Goal: Communication & Community: Share content

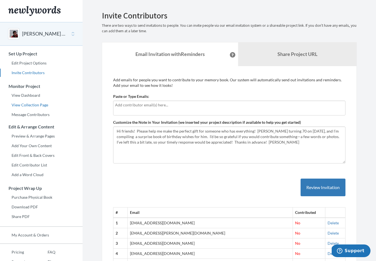
click at [41, 105] on link "View Collection Page" at bounding box center [41, 105] width 83 height 8
click at [135, 104] on input "text" at bounding box center [229, 105] width 229 height 6
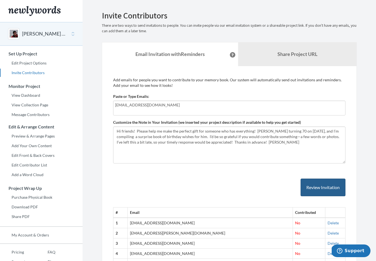
type input "[EMAIL_ADDRESS][DOMAIN_NAME]"
click at [320, 187] on button "Review Invitation" at bounding box center [323, 187] width 45 height 18
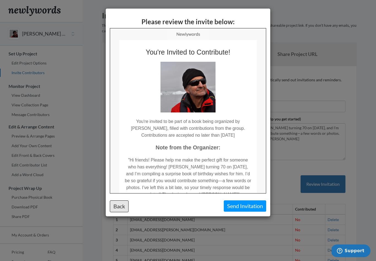
click at [122, 205] on button "Back" at bounding box center [119, 206] width 19 height 12
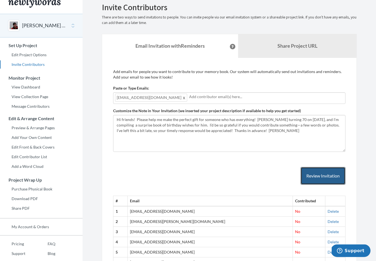
scroll to position [8, 0]
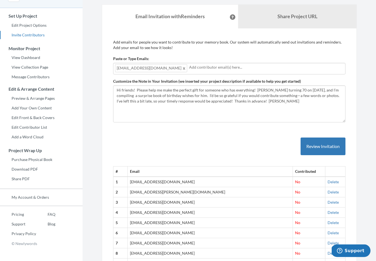
click at [348, 252] on span "Support" at bounding box center [355, 250] width 20 height 5
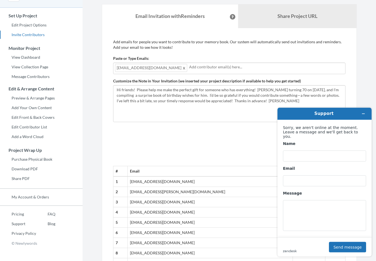
scroll to position [37, 0]
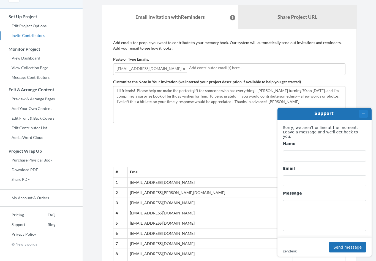
click at [367, 114] on button "Minimise widget" at bounding box center [363, 114] width 9 height 8
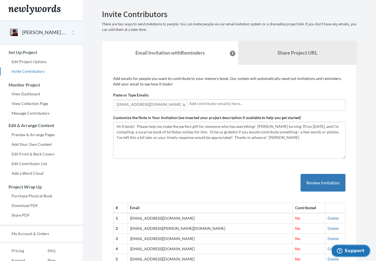
scroll to position [0, 0]
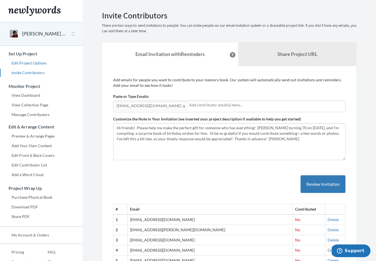
click at [39, 61] on link "Edit Project Options" at bounding box center [41, 63] width 83 height 8
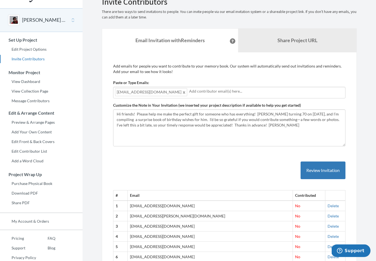
scroll to position [13, 0]
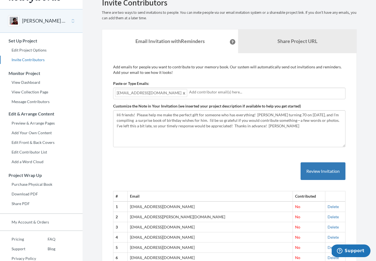
click at [189, 92] on input "text" at bounding box center [266, 92] width 155 height 6
click at [163, 93] on span "[EMAIL_ADDRESS][DOMAIN_NAME]" at bounding box center [151, 93] width 72 height 8
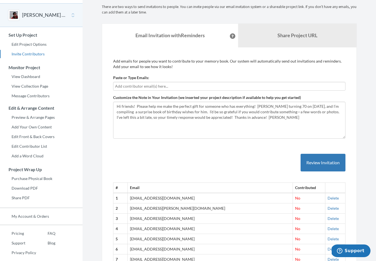
scroll to position [0, 0]
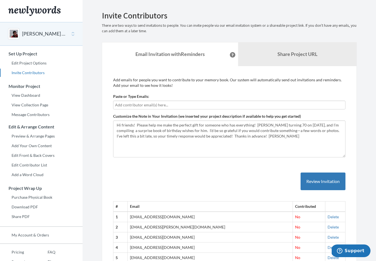
click at [35, 72] on link "Invite Contributors" at bounding box center [41, 73] width 83 height 8
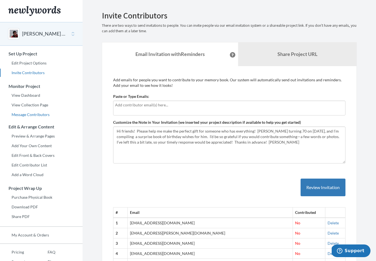
click at [38, 113] on link "Message Contributors" at bounding box center [41, 114] width 83 height 8
click at [27, 94] on link "View Dashboard" at bounding box center [41, 95] width 83 height 8
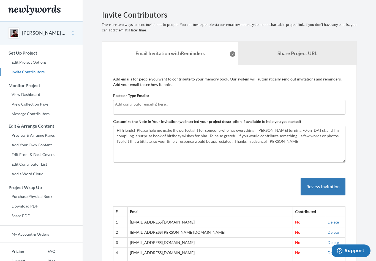
scroll to position [0, 0]
click at [128, 106] on input "text" at bounding box center [229, 105] width 229 height 6
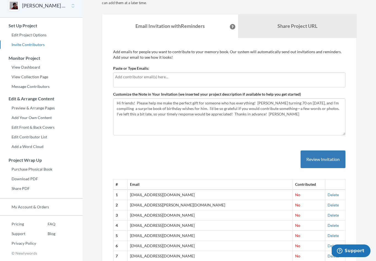
scroll to position [0, 0]
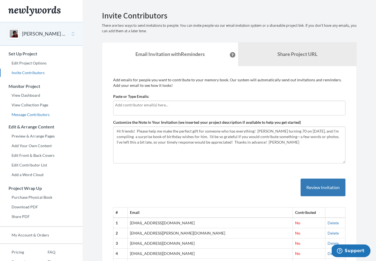
click at [28, 113] on link "Message Contributors" at bounding box center [41, 114] width 83 height 8
click at [175, 107] on input "text" at bounding box center [229, 105] width 229 height 6
type input "[EMAIL_ADDRESS][DOMAIN_NAME]"
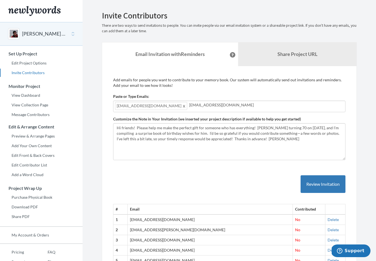
type input "[EMAIL_ADDRESS][DOMAIN_NAME]"
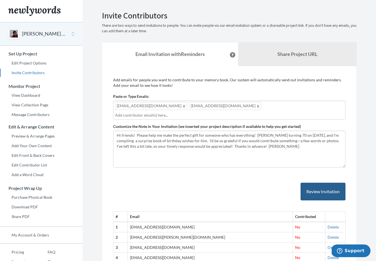
click at [334, 193] on button "Review Invitation" at bounding box center [323, 192] width 45 height 18
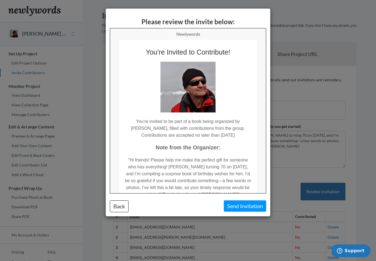
click at [242, 203] on button "Send Invitation" at bounding box center [245, 205] width 42 height 11
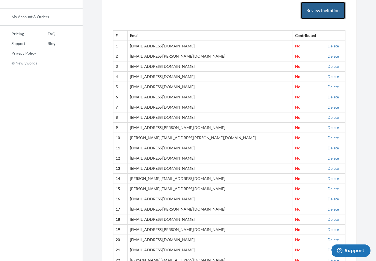
scroll to position [227, 0]
